Goal: Task Accomplishment & Management: Use online tool/utility

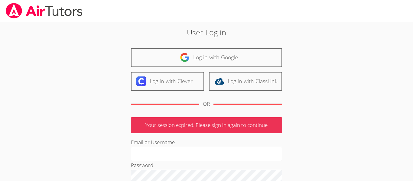
click at [166, 52] on link "Log in with Google" at bounding box center [206, 57] width 151 height 19
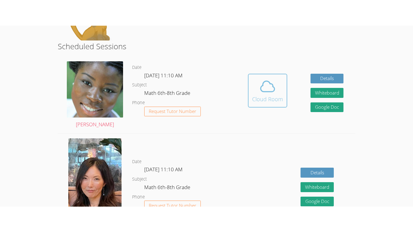
scroll to position [104, 0]
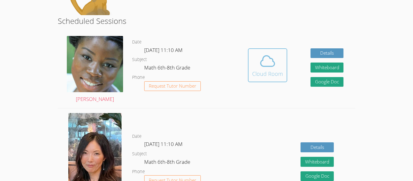
click at [267, 74] on div "Cloud Room" at bounding box center [267, 74] width 31 height 8
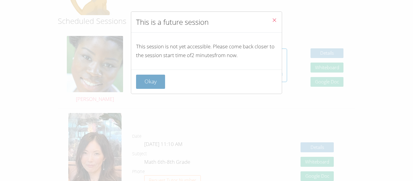
click at [159, 81] on button "Okay" at bounding box center [150, 82] width 29 height 14
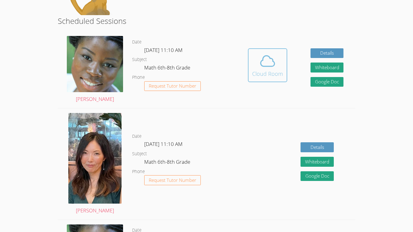
click at [251, 57] on button "Cloud Room" at bounding box center [267, 65] width 39 height 34
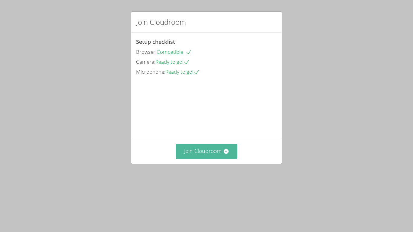
click at [203, 159] on button "Join Cloudroom" at bounding box center [207, 151] width 62 height 15
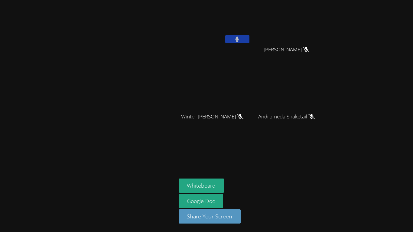
click at [239, 37] on icon at bounding box center [237, 39] width 4 height 5
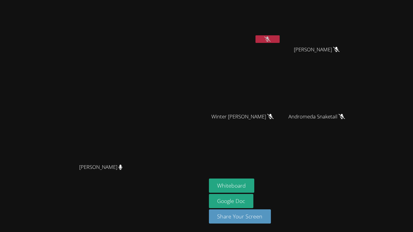
click at [271, 40] on icon at bounding box center [268, 39] width 6 height 5
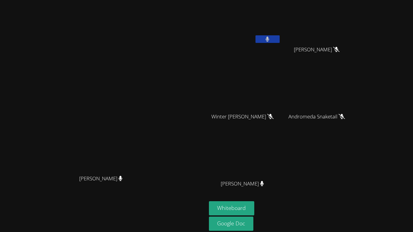
click at [280, 37] on button at bounding box center [268, 39] width 24 height 8
click at [255, 204] on button "Whiteboard" at bounding box center [232, 209] width 46 height 14
click at [280, 40] on button at bounding box center [268, 39] width 24 height 8
click at [270, 39] on icon at bounding box center [268, 39] width 4 height 5
click at [271, 39] on icon at bounding box center [268, 39] width 6 height 5
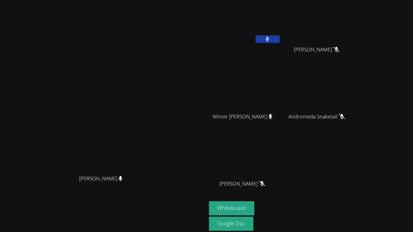
click at [270, 41] on icon at bounding box center [268, 39] width 4 height 5
click at [280, 40] on button at bounding box center [268, 39] width 24 height 8
click at [280, 39] on button at bounding box center [268, 39] width 24 height 8
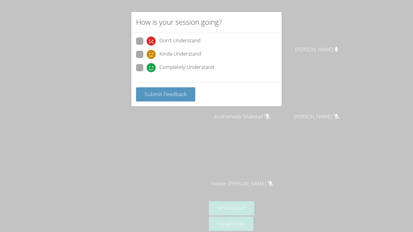
click at [146, 65] on label "Completely Understand" at bounding box center [175, 68] width 78 height 8
click at [147, 65] on input "Completely Understand" at bounding box center [149, 66] width 5 height 5
radio input "true"
click at [152, 99] on button "Submit Feedback" at bounding box center [165, 94] width 59 height 14
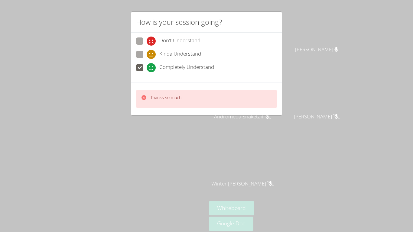
click at [133, 212] on div "How is your session going? Don't Understand Kinda Understand Completely Underst…" at bounding box center [206, 116] width 413 height 232
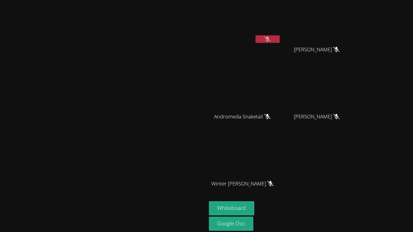
click at [271, 39] on icon at bounding box center [268, 39] width 6 height 5
click at [280, 38] on button at bounding box center [268, 39] width 24 height 8
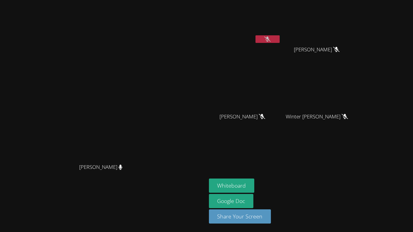
click at [280, 37] on button at bounding box center [268, 39] width 24 height 8
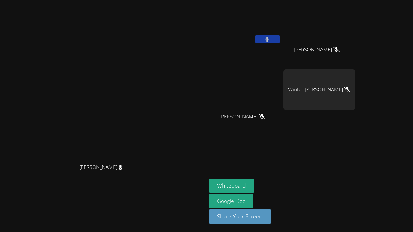
click at [280, 37] on button at bounding box center [268, 39] width 24 height 8
